Goal: Task Accomplishment & Management: Complete application form

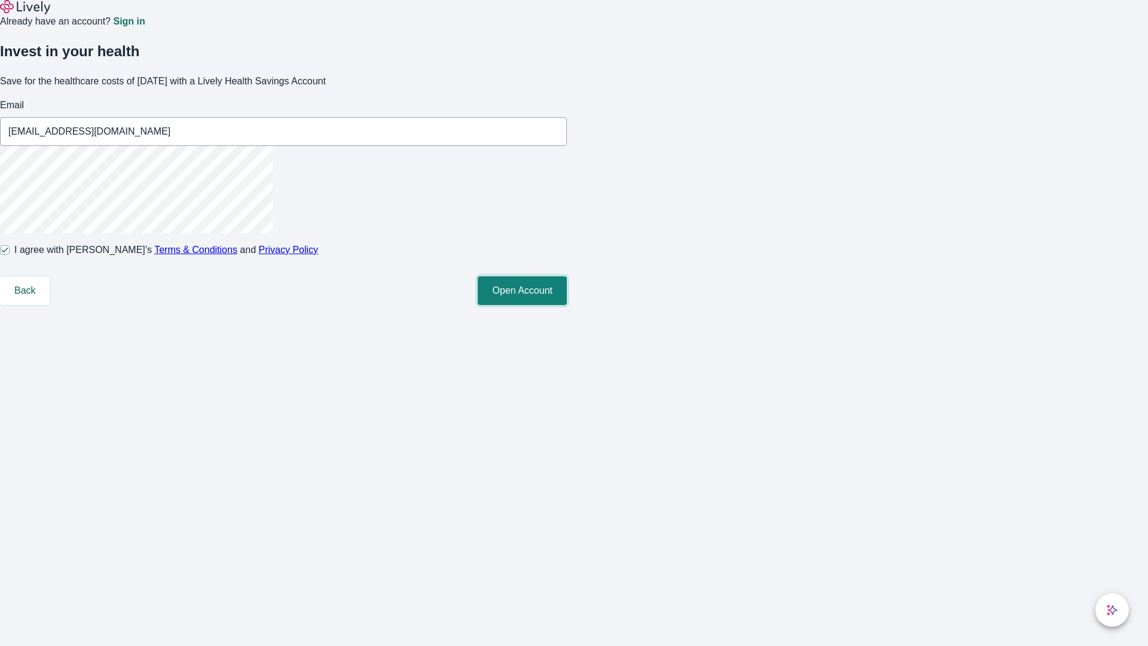
click at [567, 305] on button "Open Account" at bounding box center [522, 290] width 89 height 29
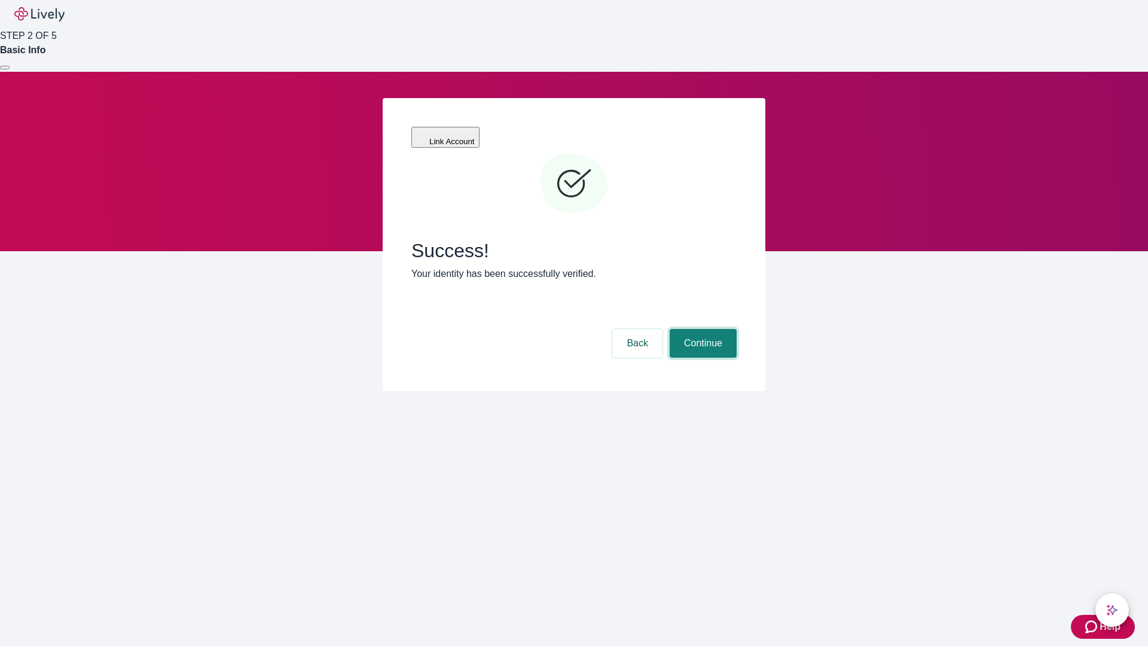
click at [701, 329] on button "Continue" at bounding box center [702, 343] width 67 height 29
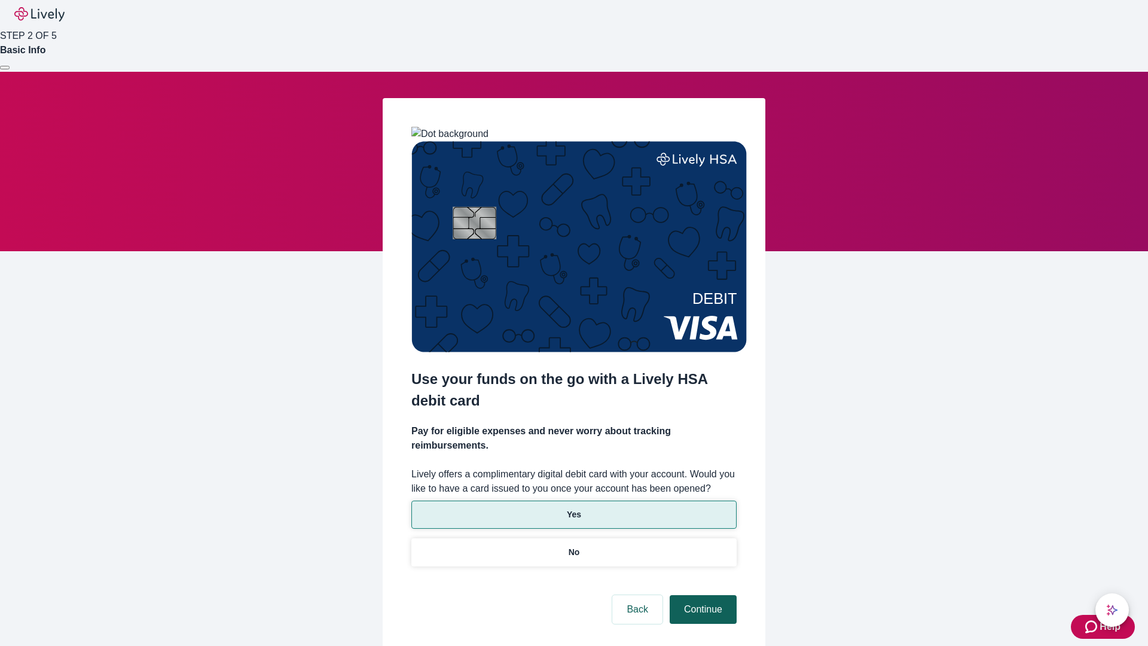
click at [573, 546] on p "No" at bounding box center [573, 552] width 11 height 13
click at [701, 595] on button "Continue" at bounding box center [702, 609] width 67 height 29
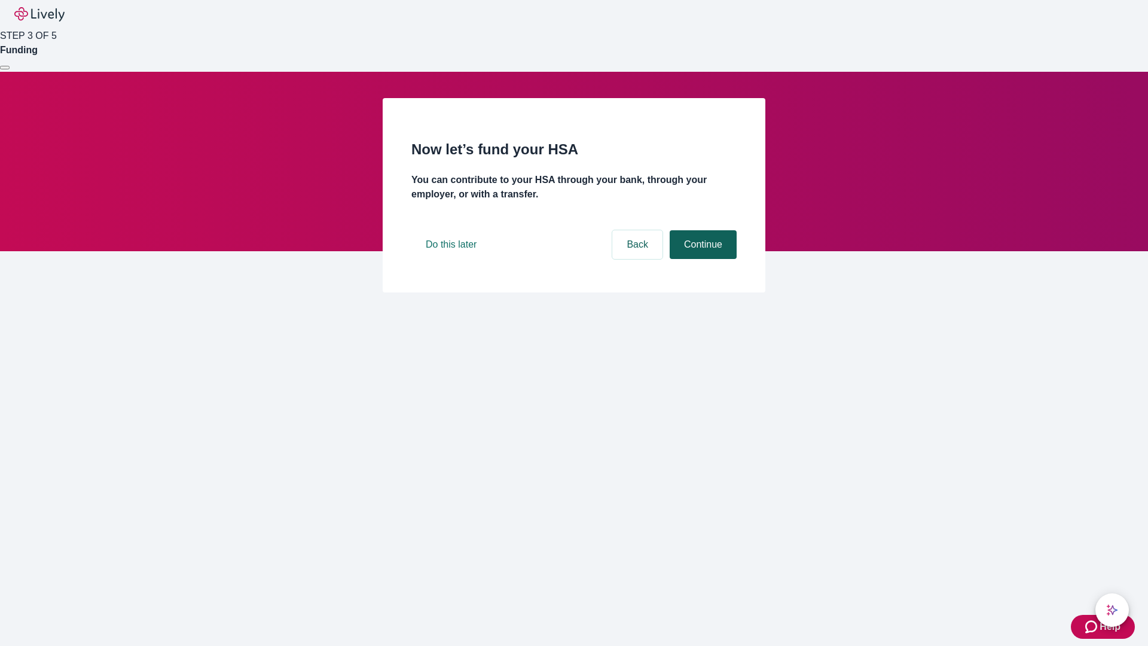
click at [701, 259] on button "Continue" at bounding box center [702, 244] width 67 height 29
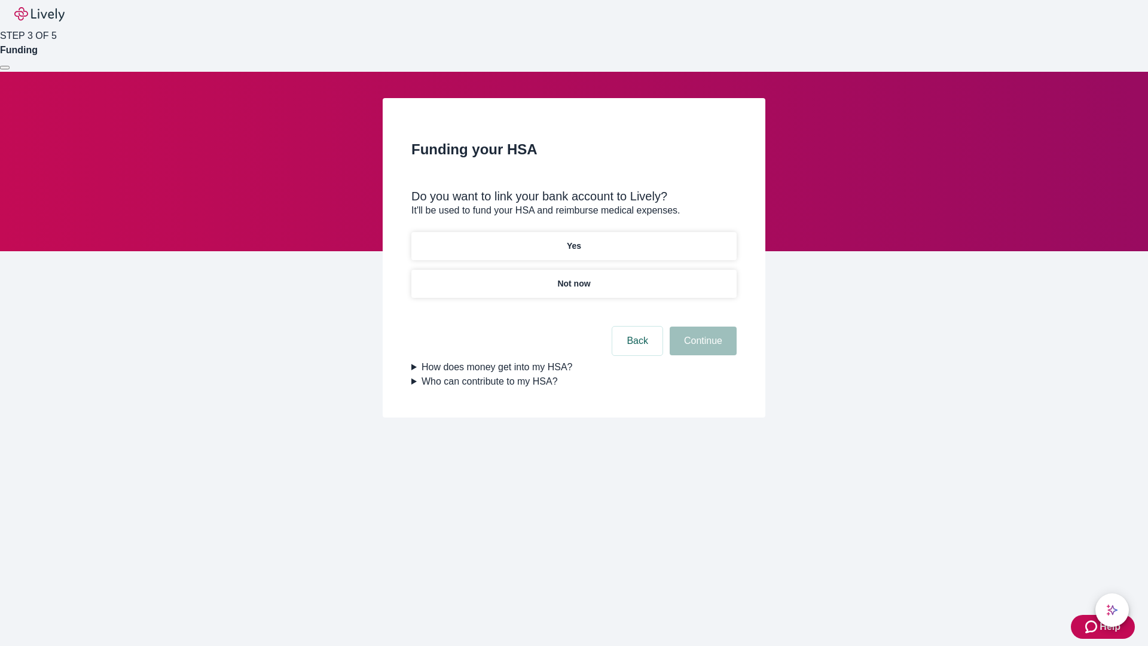
click at [573, 277] on p "Not now" at bounding box center [573, 283] width 33 height 13
click at [701, 348] on button "Continue" at bounding box center [702, 340] width 67 height 29
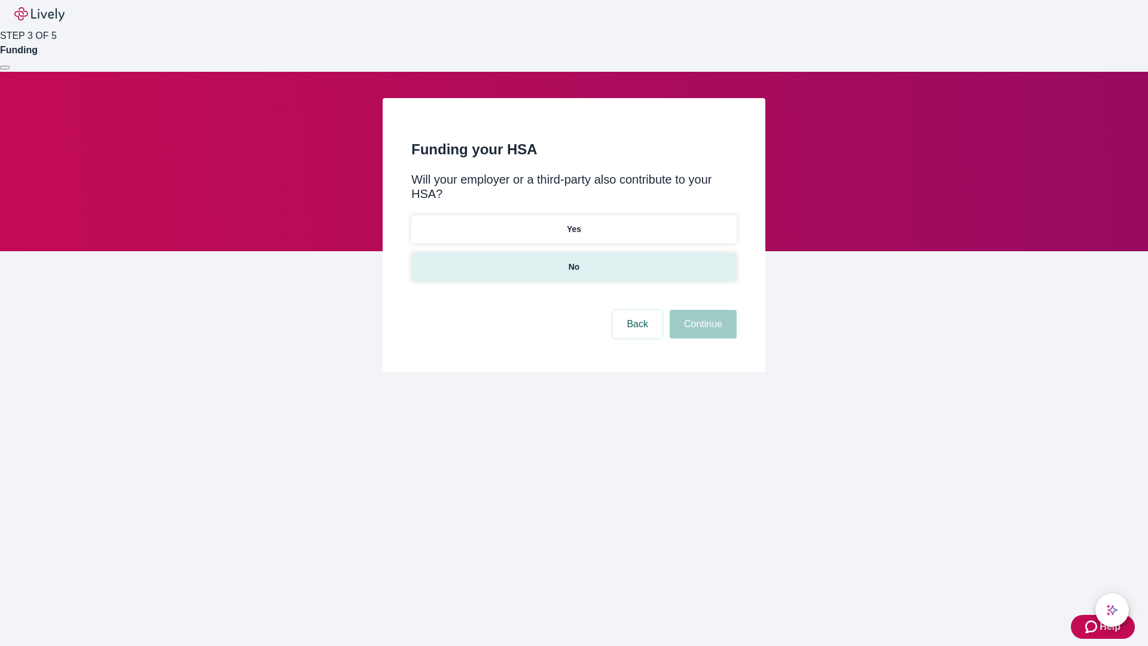
click at [573, 261] on p "No" at bounding box center [573, 267] width 11 height 13
click at [701, 310] on button "Continue" at bounding box center [702, 324] width 67 height 29
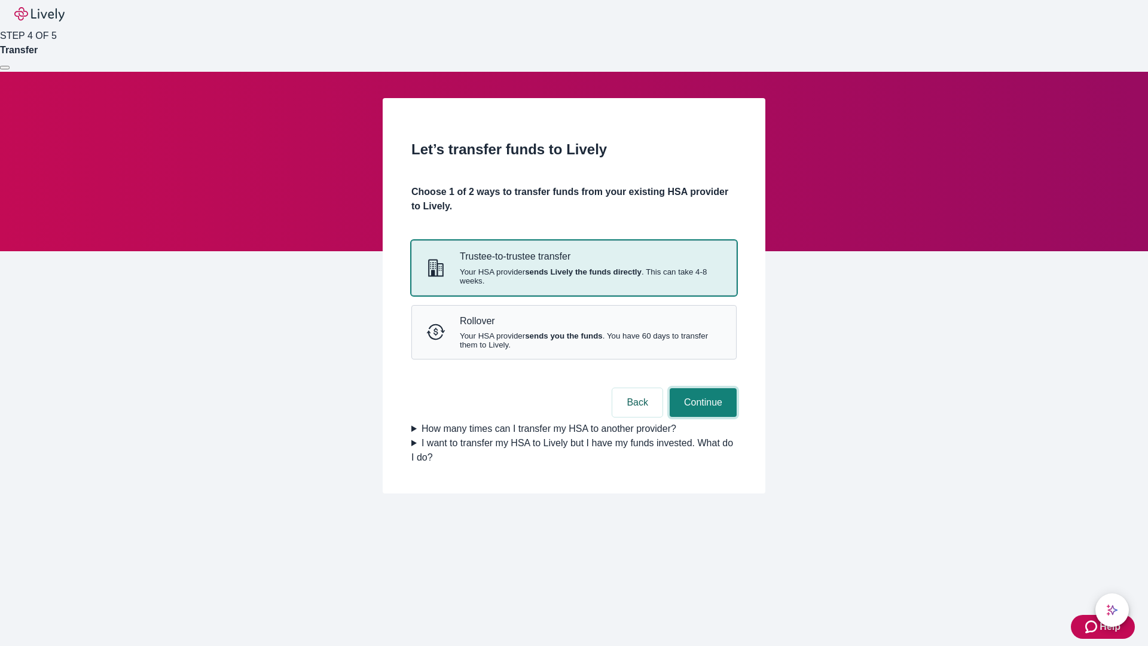
click at [701, 417] on button "Continue" at bounding box center [702, 402] width 67 height 29
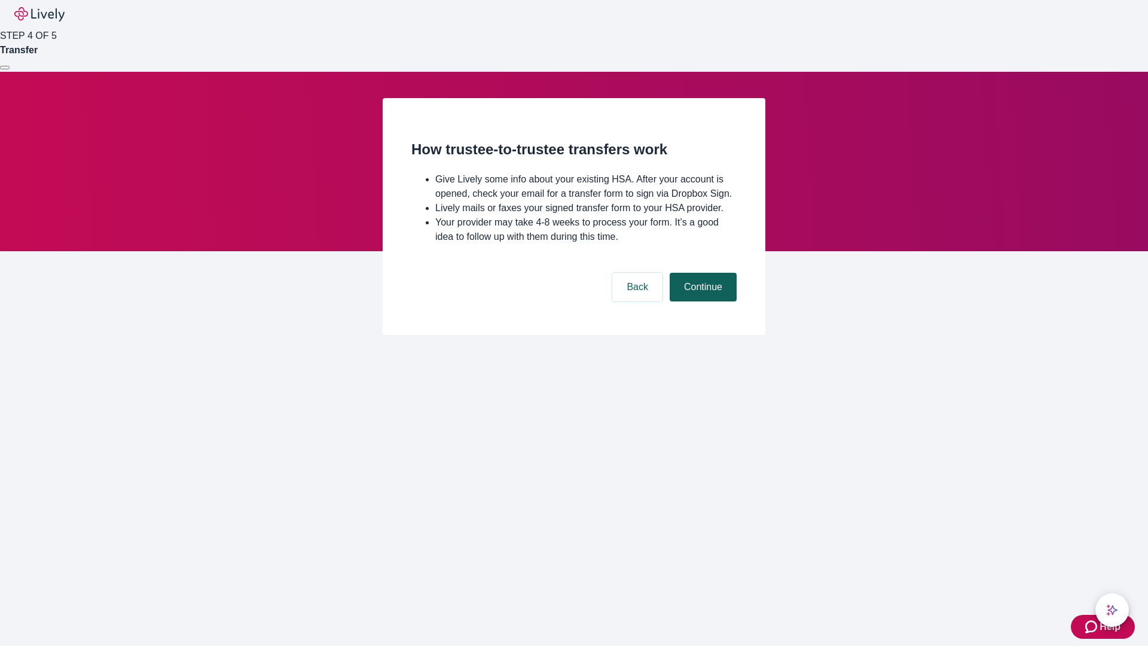
click at [701, 301] on button "Continue" at bounding box center [702, 287] width 67 height 29
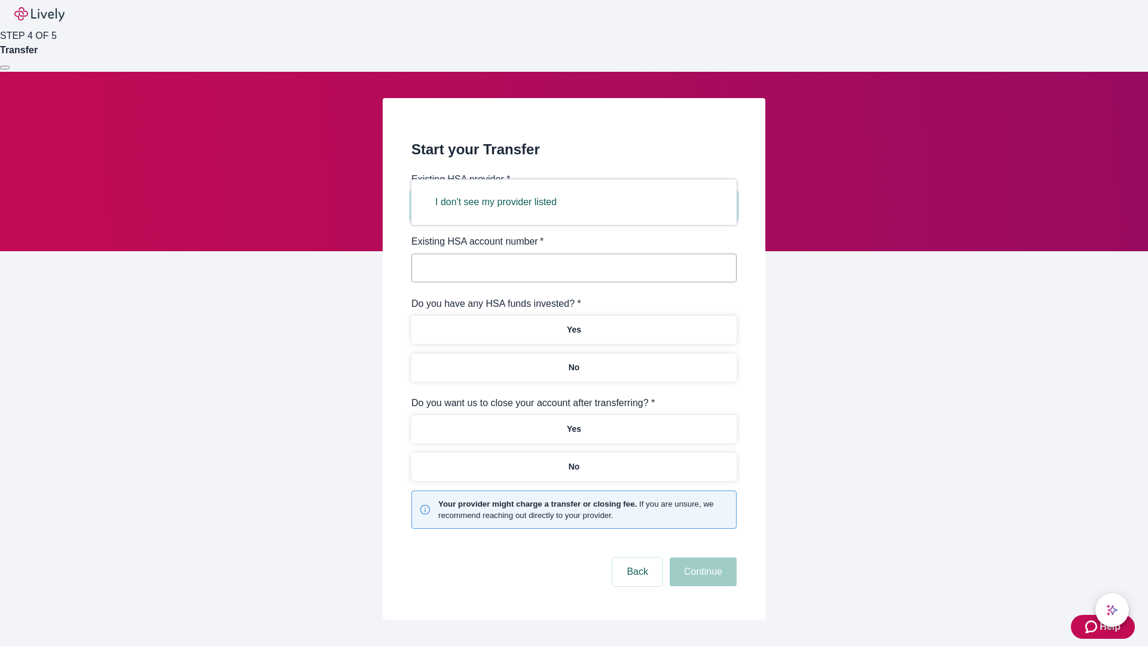
click at [500, 202] on button "I don't see my provider listed" at bounding box center [496, 202] width 150 height 29
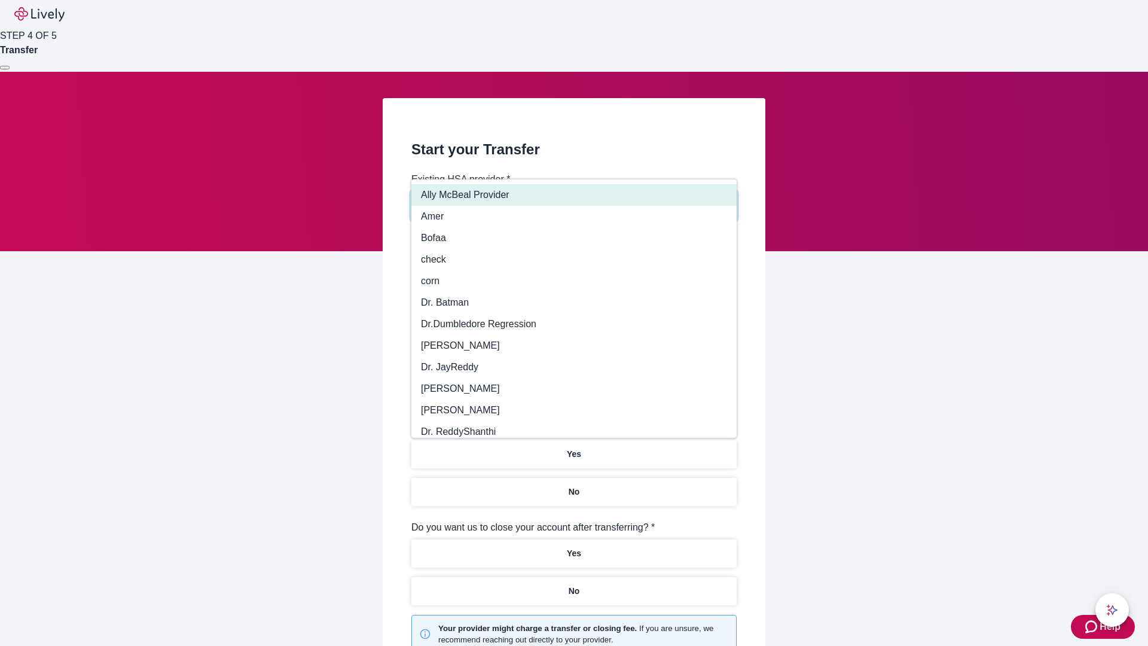
type input "Other"
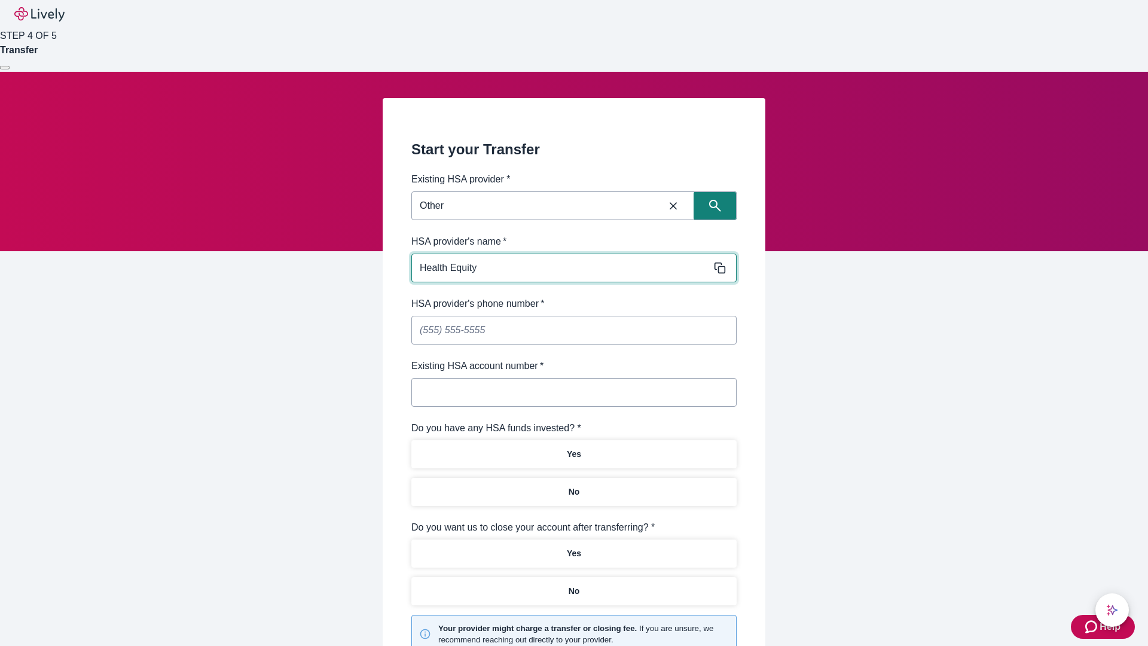
type input "Health Equity"
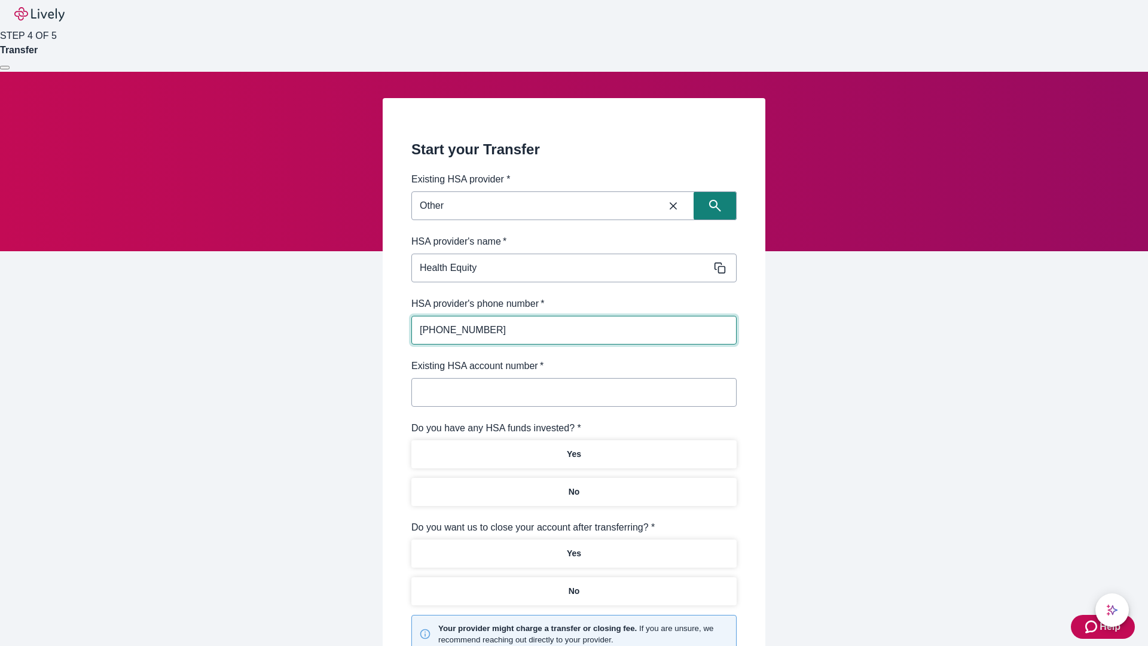
type input "[PHONE_NUMBER]"
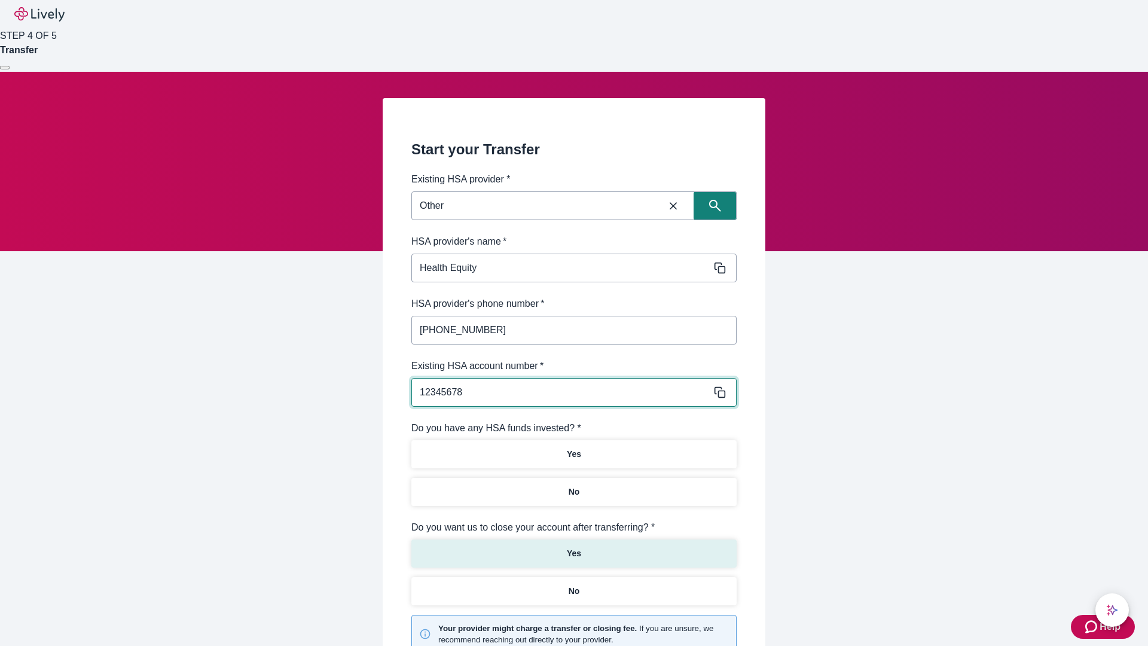
type input "12345678"
click at [573, 485] on p "No" at bounding box center [573, 491] width 11 height 13
click at [573, 547] on p "Yes" at bounding box center [574, 553] width 14 height 13
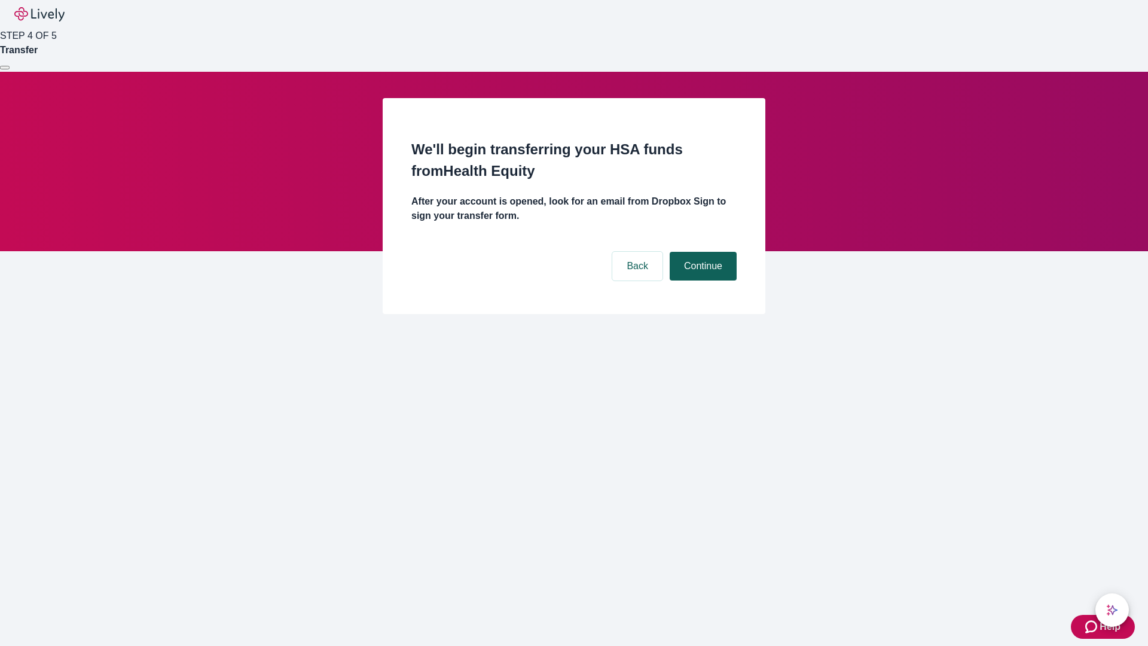
click at [701, 252] on button "Continue" at bounding box center [702, 266] width 67 height 29
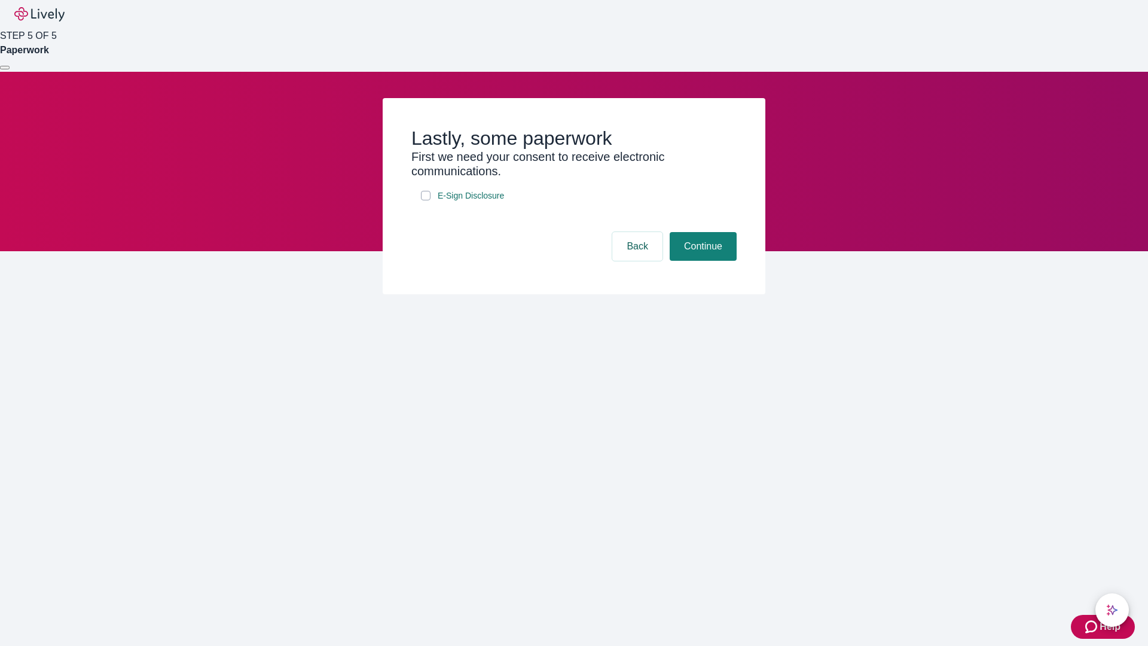
click at [426, 200] on input "E-Sign Disclosure" at bounding box center [426, 196] width 10 height 10
checkbox input "true"
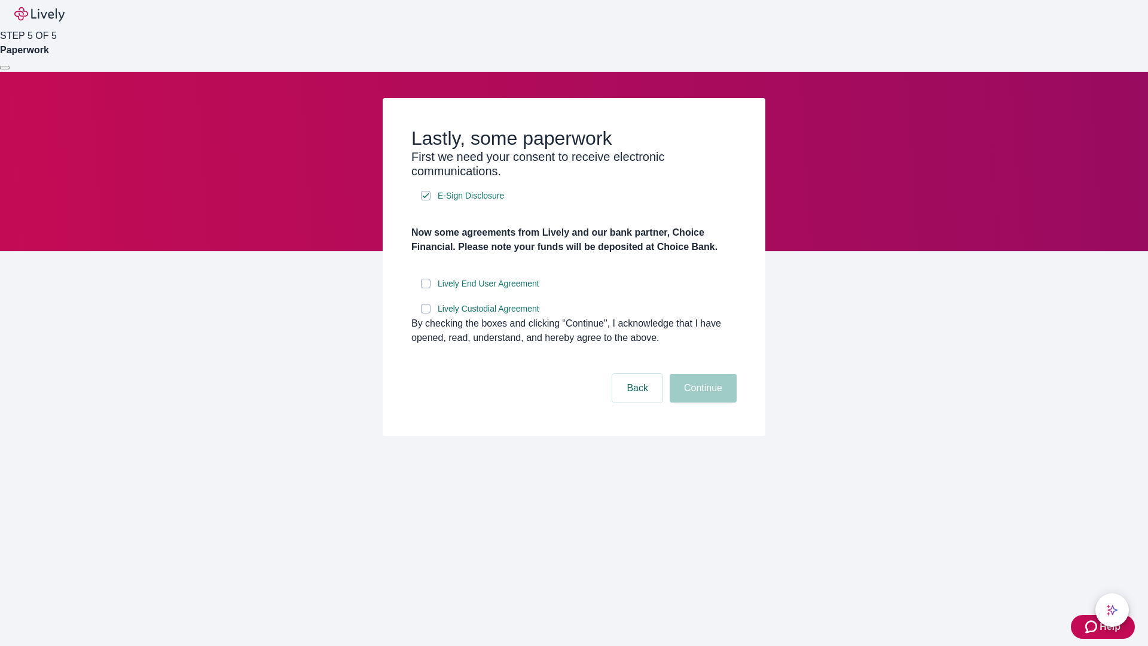
click at [426, 288] on input "Lively End User Agreement" at bounding box center [426, 284] width 10 height 10
checkbox input "true"
click at [426, 313] on input "Lively Custodial Agreement" at bounding box center [426, 309] width 10 height 10
checkbox input "true"
click at [701, 402] on button "Continue" at bounding box center [702, 388] width 67 height 29
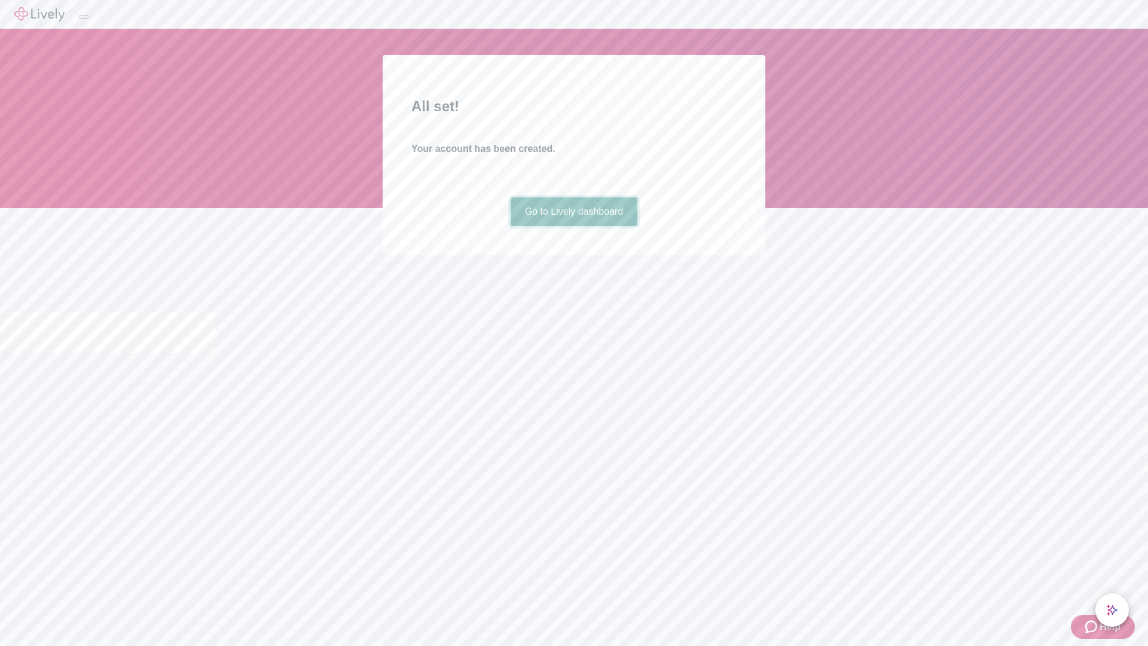
click at [573, 226] on link "Go to Lively dashboard" at bounding box center [573, 211] width 127 height 29
